Goal: Task Accomplishment & Management: Manage account settings

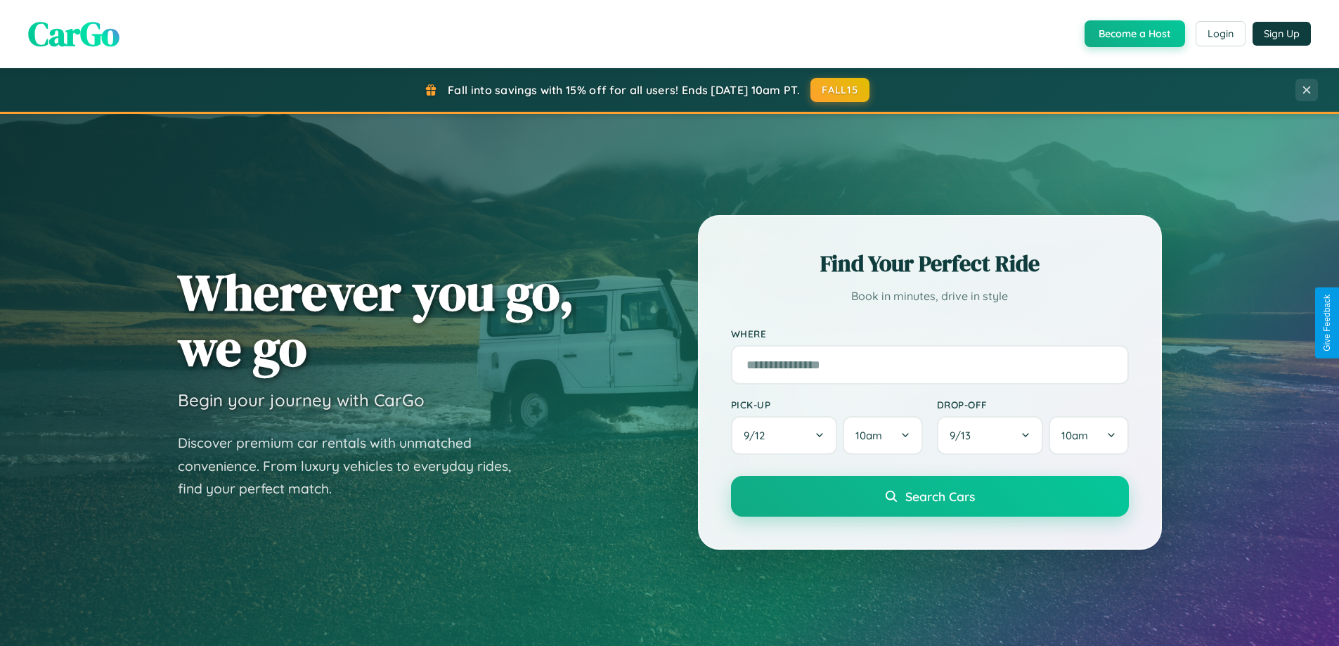
scroll to position [2705, 0]
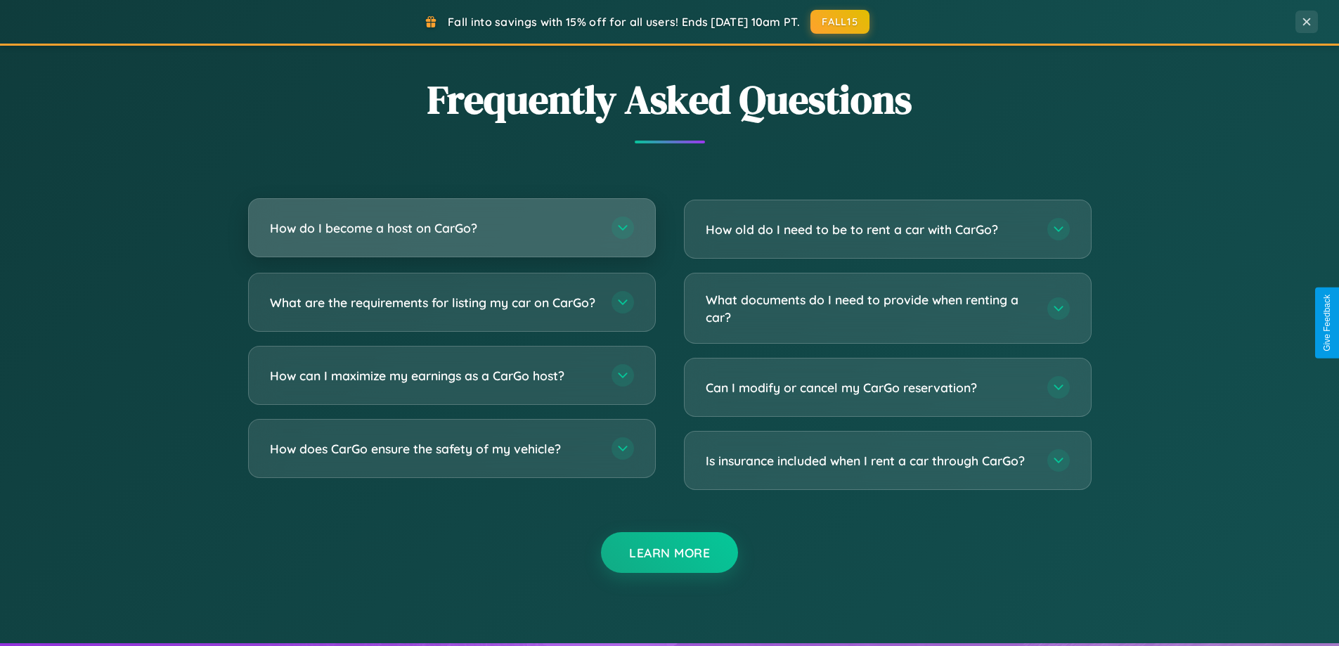
click at [451, 229] on h3 "How do I become a host on CarGo?" at bounding box center [434, 228] width 328 height 18
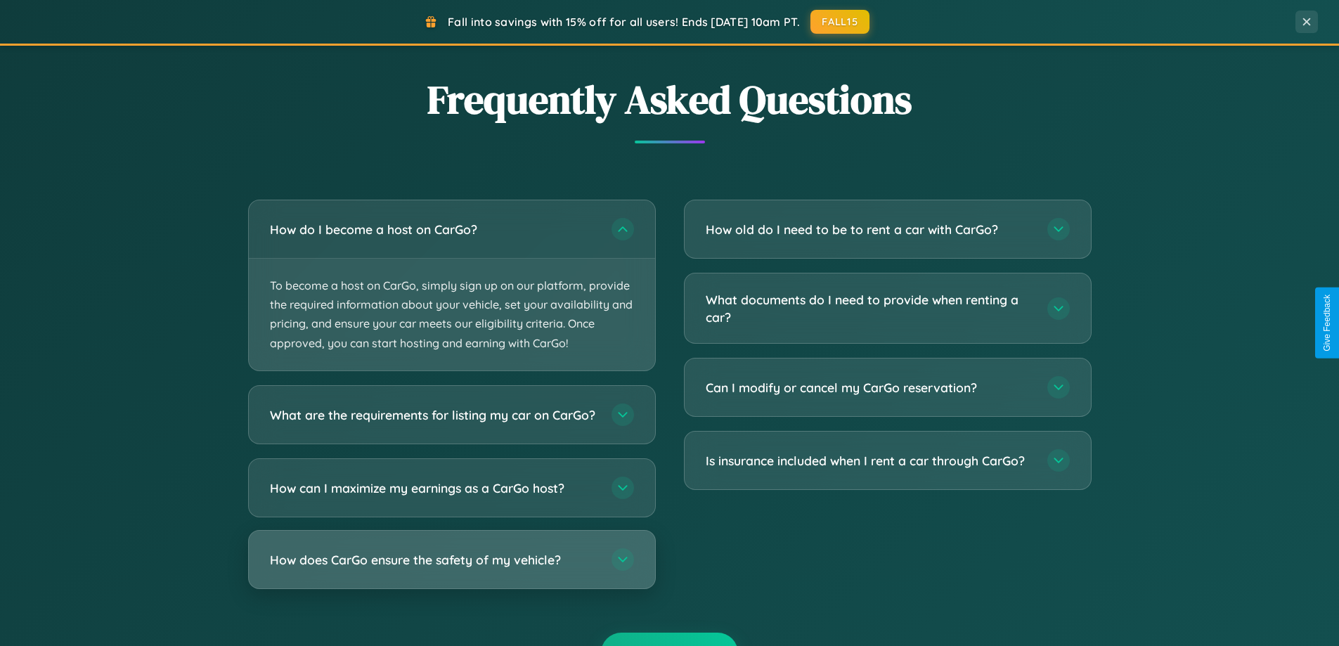
click at [451, 568] on h3 "How does CarGo ensure the safety of my vehicle?" at bounding box center [434, 559] width 328 height 18
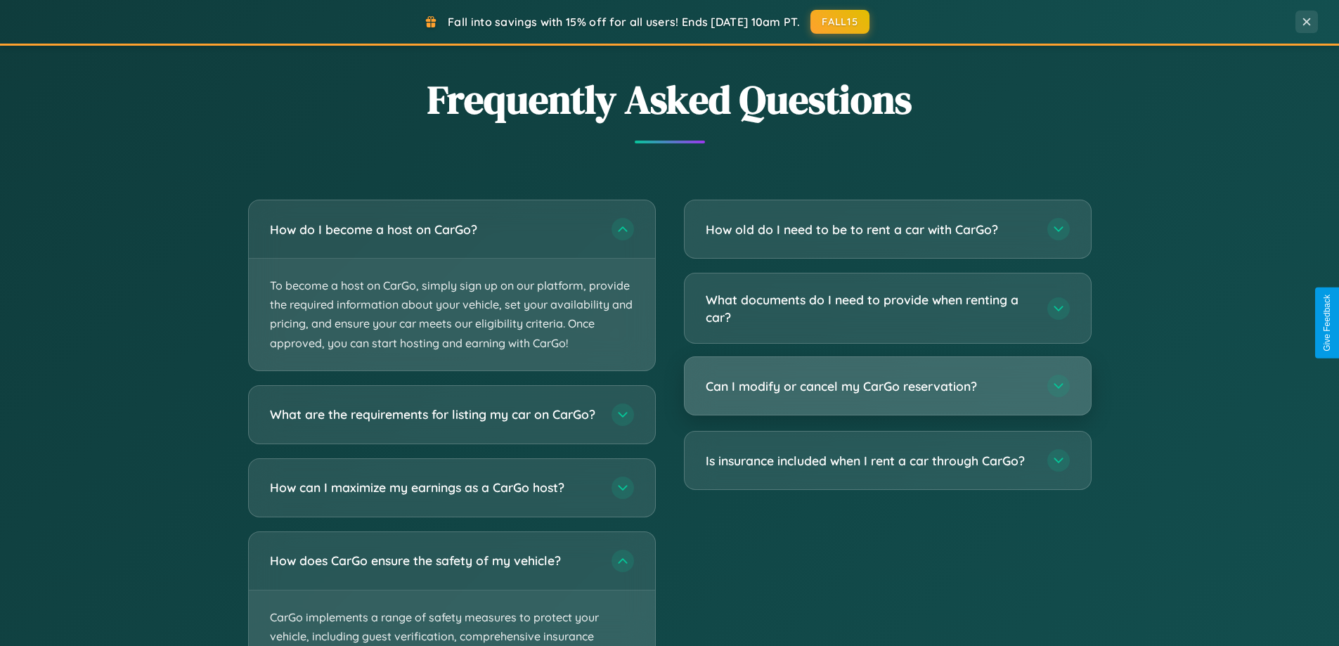
click at [887, 387] on h3 "Can I modify or cancel my CarGo reservation?" at bounding box center [870, 387] width 328 height 18
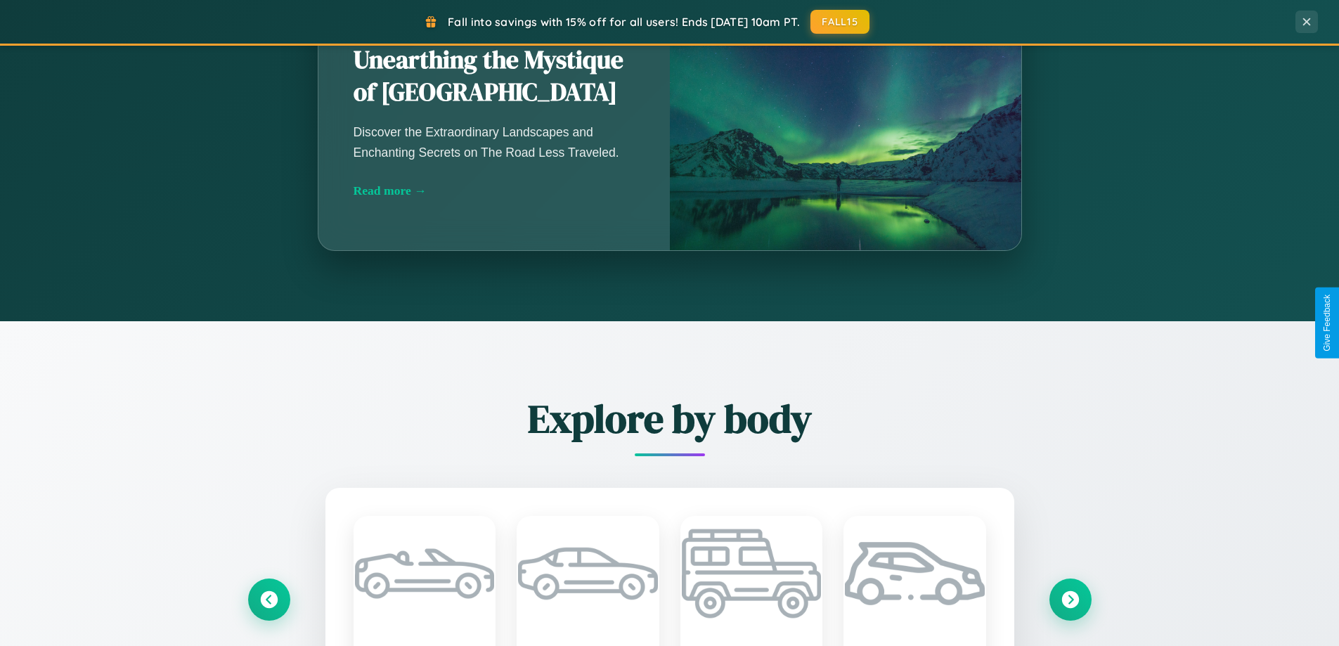
scroll to position [967, 0]
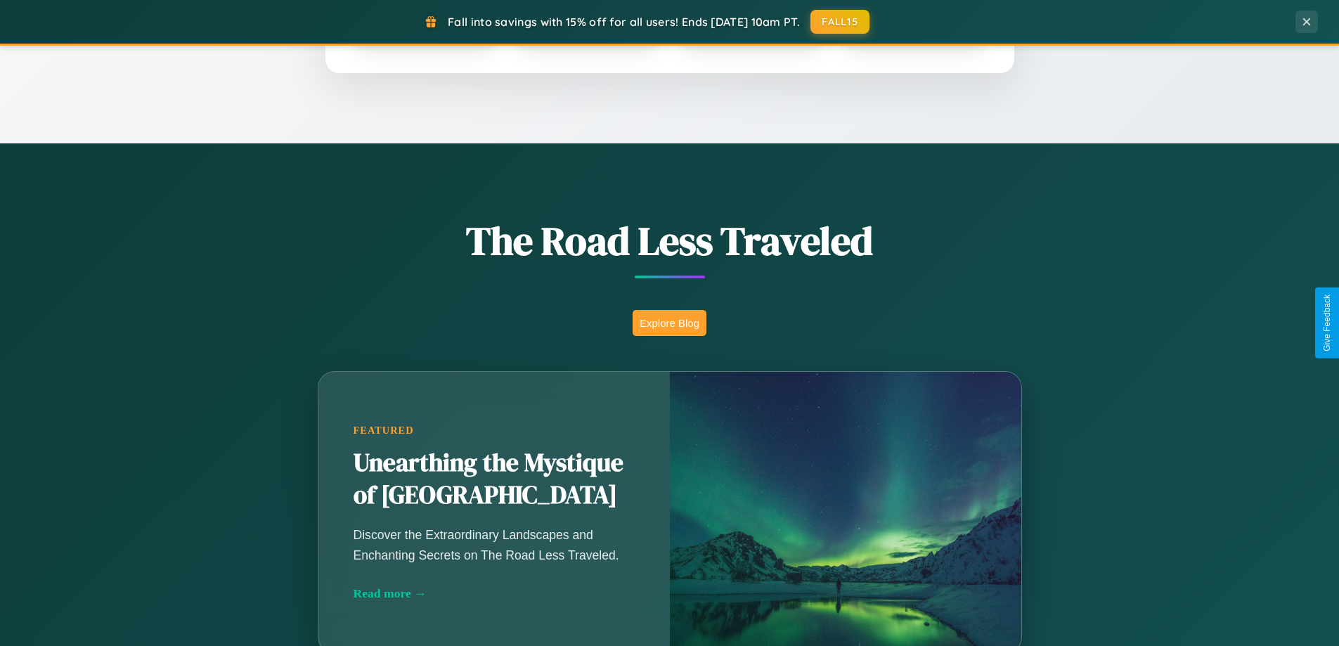
click at [669, 323] on button "Explore Blog" at bounding box center [670, 323] width 74 height 26
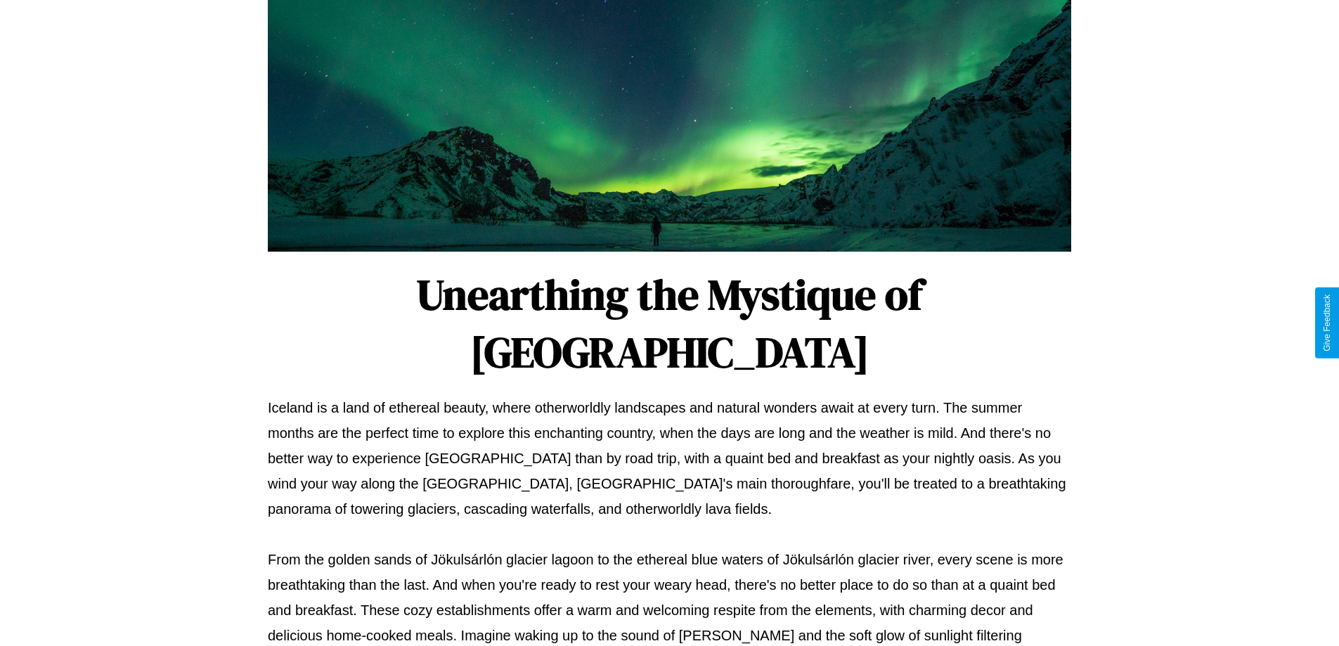
scroll to position [455, 0]
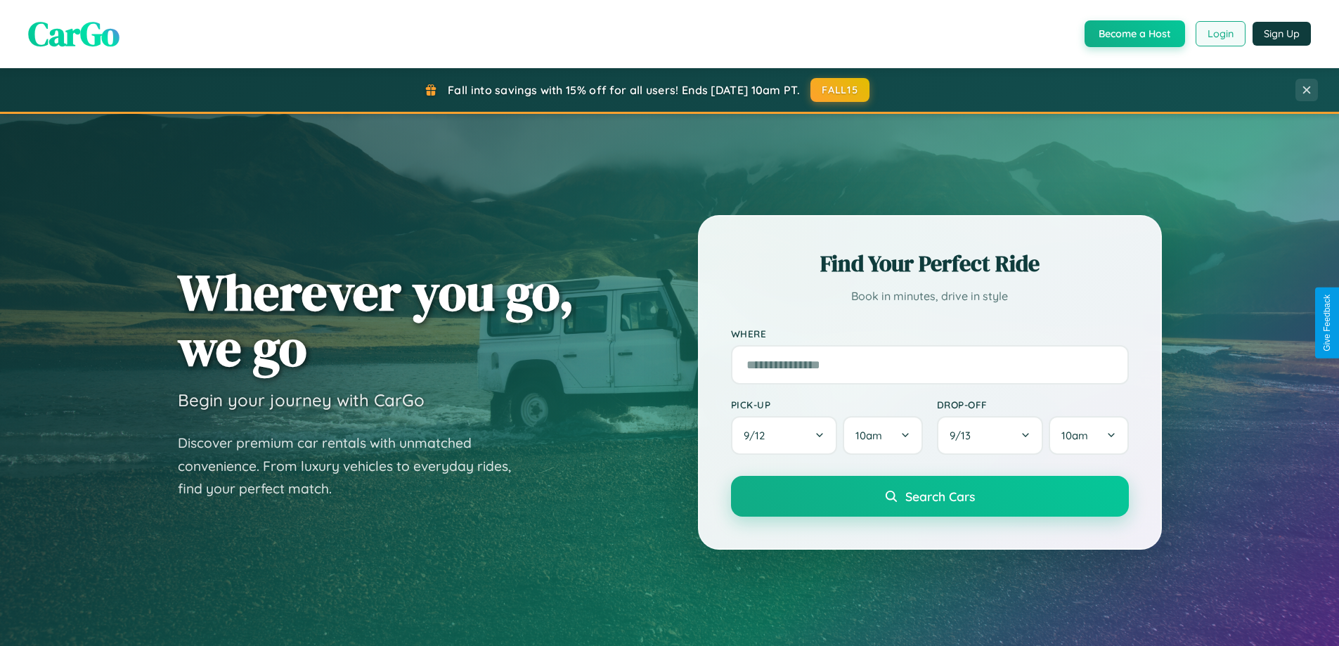
click at [1220, 34] on button "Login" at bounding box center [1221, 33] width 50 height 25
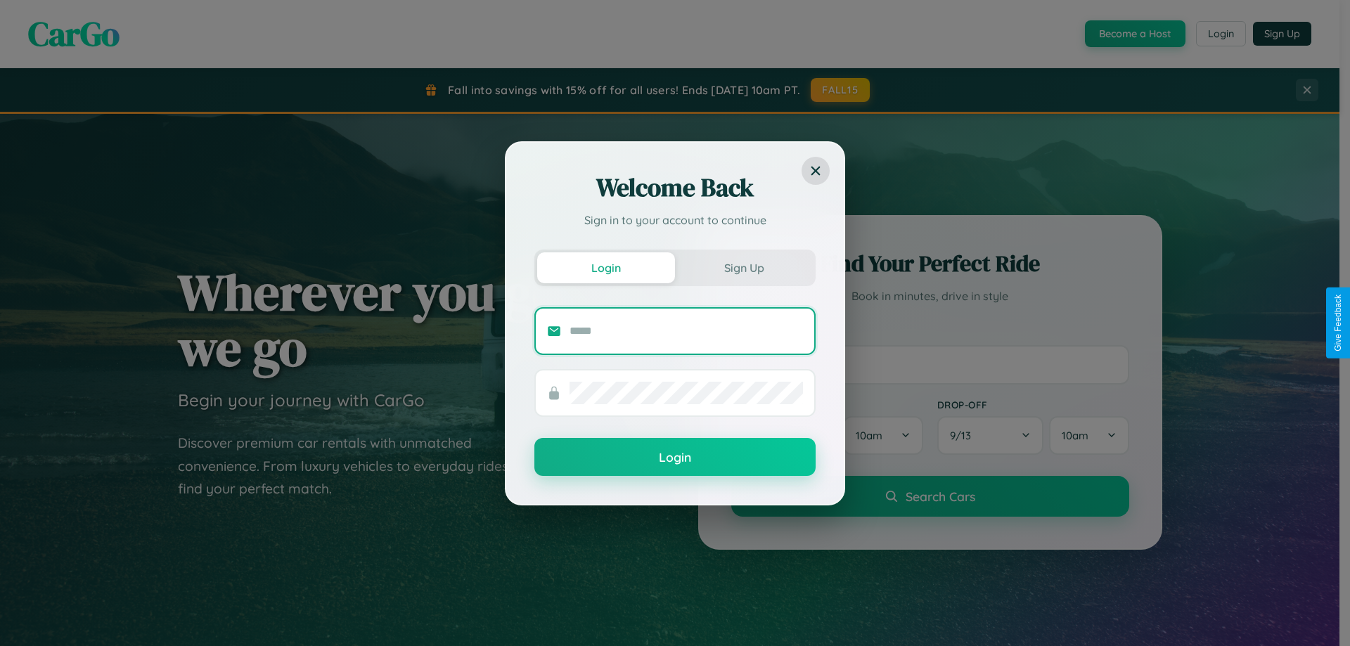
click at [686, 330] on input "text" at bounding box center [685, 331] width 233 height 22
type input "**********"
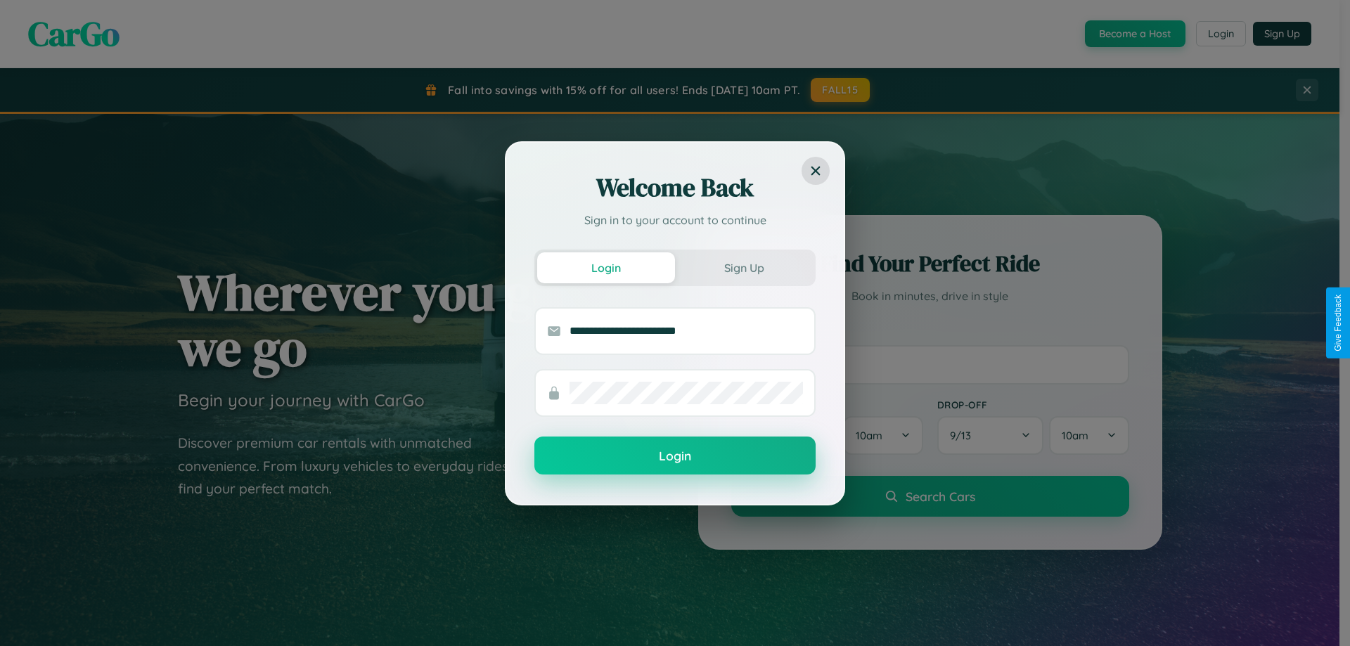
click at [675, 456] on button "Login" at bounding box center [674, 456] width 281 height 38
